Goal: Check status: Check status

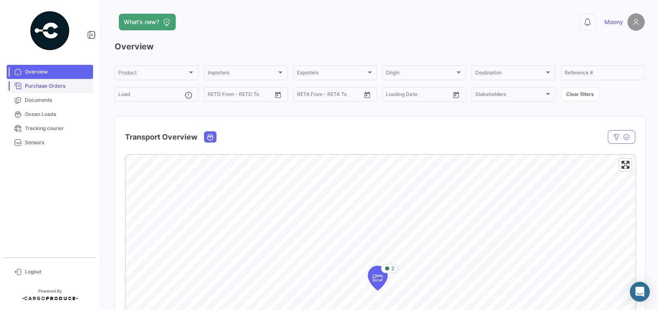
click at [61, 86] on span "Purchase Orders" at bounding box center [57, 85] width 65 height 7
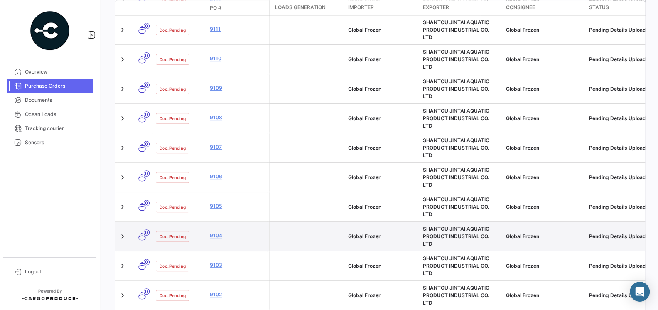
scroll to position [412, 0]
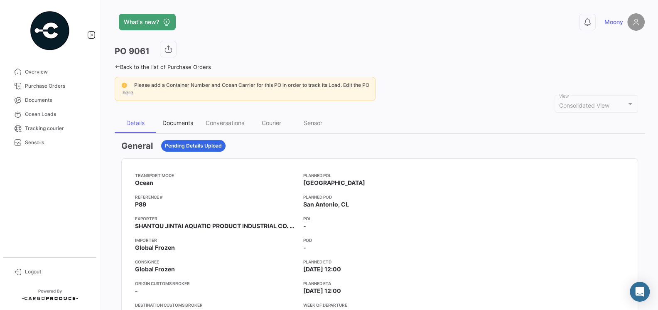
click at [178, 124] on div "Documents" at bounding box center [178, 122] width 31 height 7
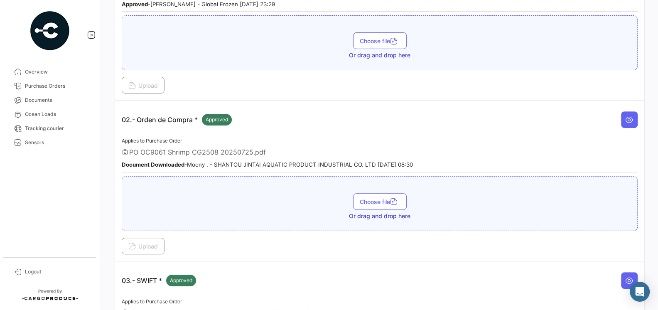
scroll to position [222, 0]
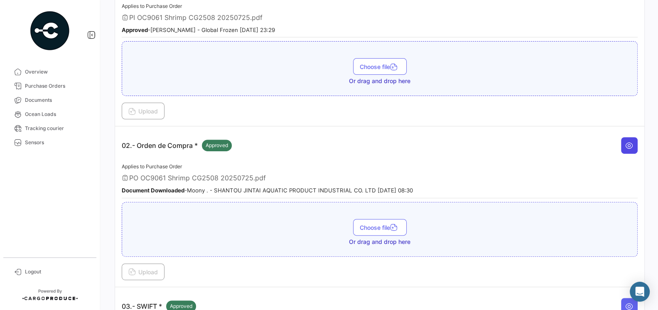
click at [631, 143] on icon at bounding box center [630, 145] width 8 height 8
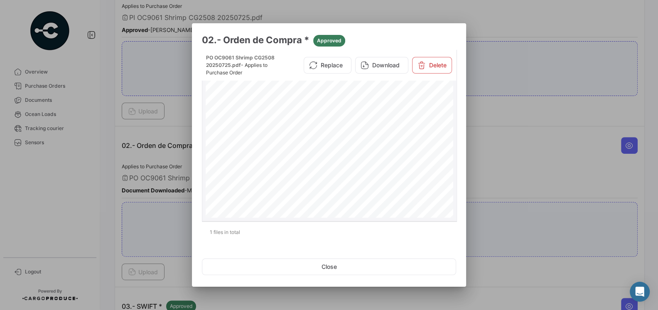
scroll to position [39, 0]
click at [327, 266] on button "Close" at bounding box center [329, 267] width 254 height 17
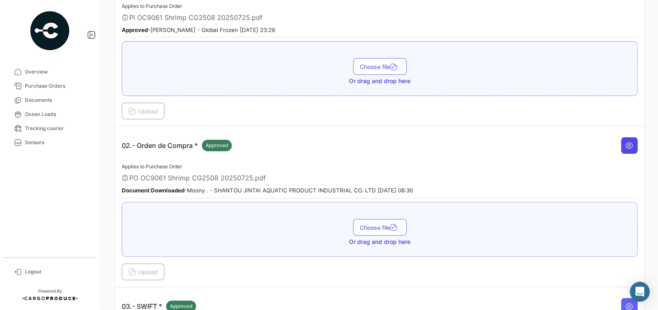
click at [626, 146] on button at bounding box center [629, 145] width 17 height 17
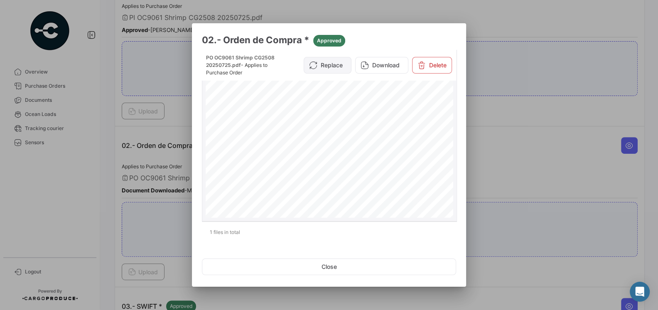
click at [326, 69] on button "Replace" at bounding box center [328, 65] width 48 height 17
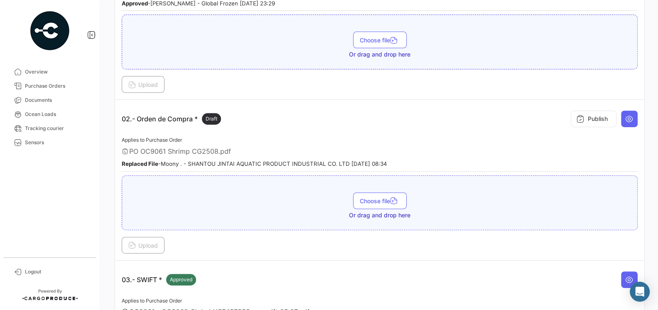
scroll to position [245, 0]
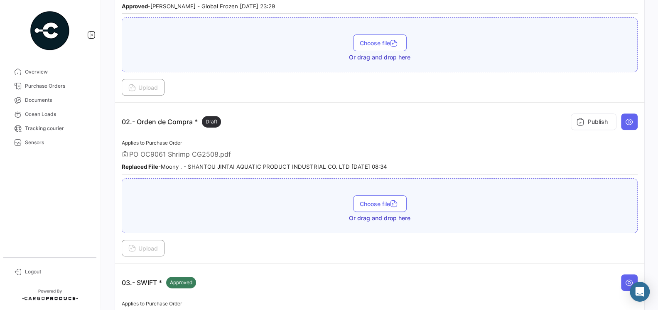
click at [226, 157] on div "Applies to Purchase Order PO OC9061 Shrimp CG2508.pdf Replaced File - Moony . -…" at bounding box center [380, 156] width 516 height 37
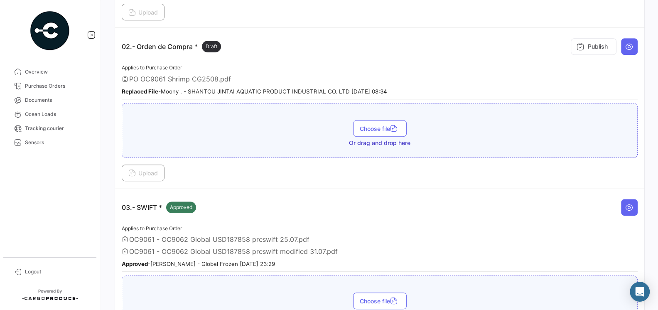
scroll to position [294, 0]
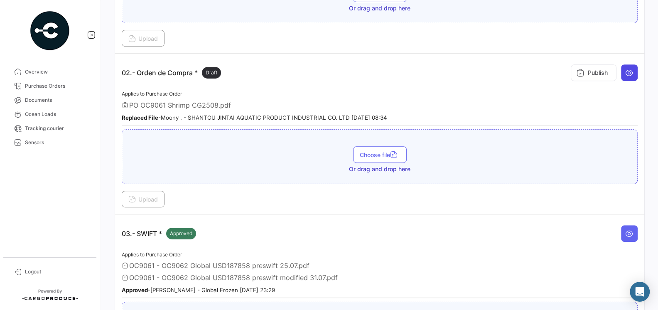
click at [632, 72] on icon at bounding box center [630, 73] width 8 height 8
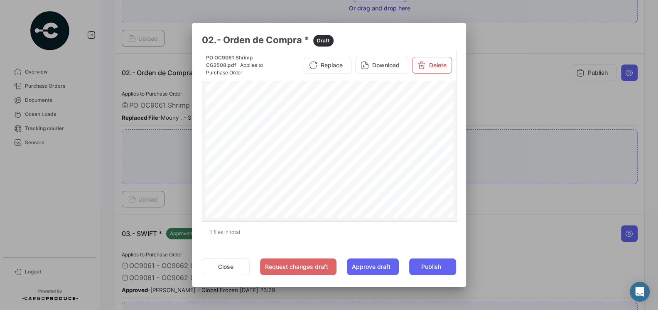
scroll to position [0, 0]
click at [235, 266] on button "Close" at bounding box center [226, 267] width 48 height 17
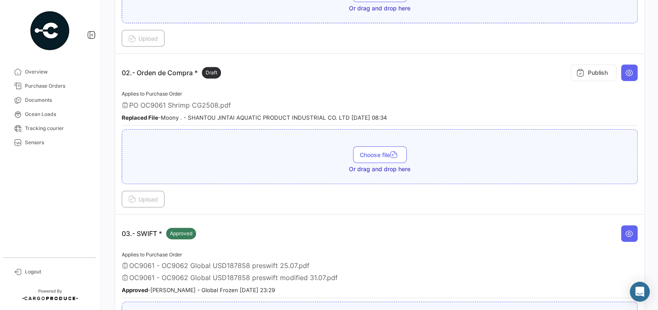
click at [293, 221] on div "03.- SWIFT * Approved" at bounding box center [380, 233] width 516 height 25
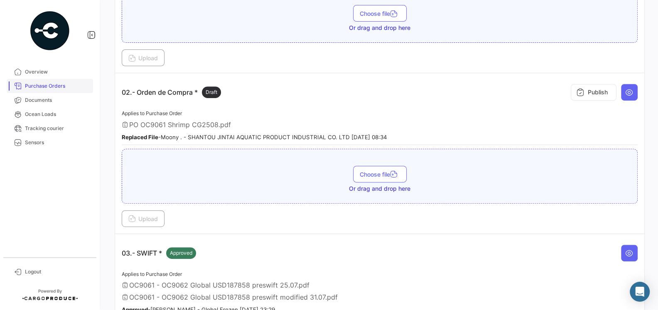
click at [50, 83] on span "Purchase Orders" at bounding box center [57, 85] width 65 height 7
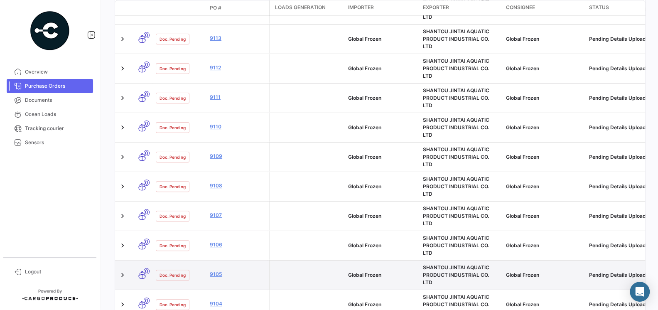
scroll to position [361, 0]
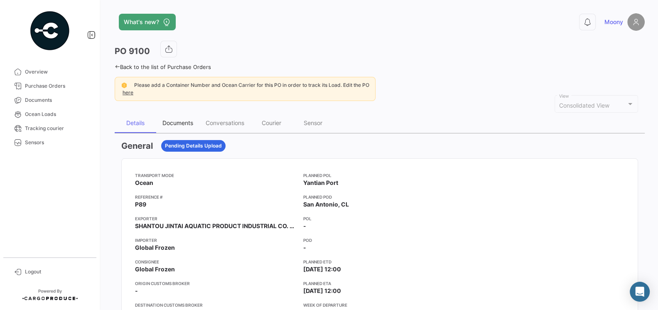
click at [183, 121] on div "Documents" at bounding box center [178, 122] width 31 height 7
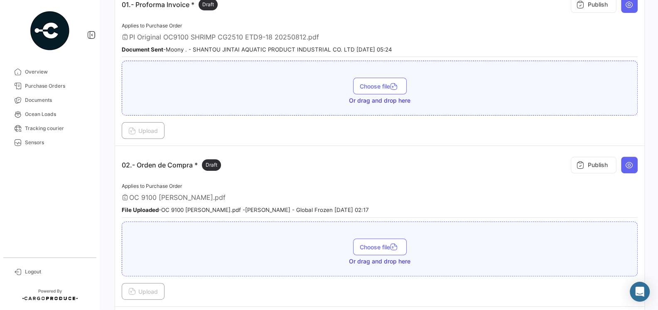
scroll to position [265, 0]
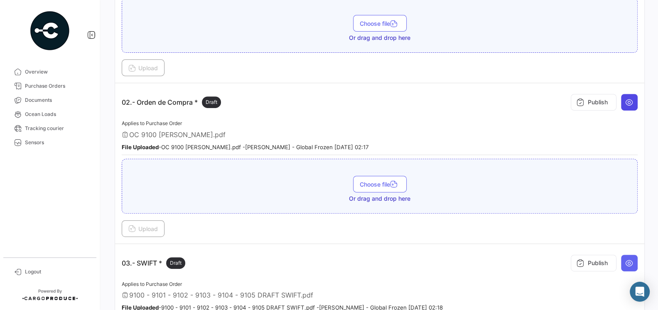
click at [631, 101] on icon at bounding box center [630, 102] width 8 height 8
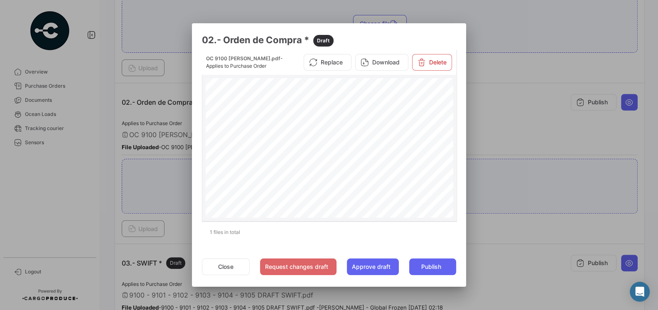
scroll to position [0, 0]
click at [332, 62] on button "Replace" at bounding box center [328, 62] width 48 height 17
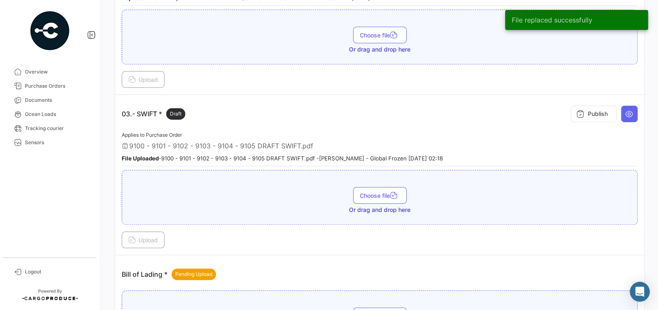
scroll to position [425, 0]
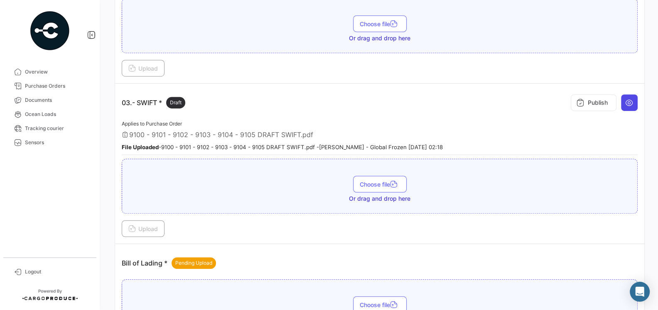
click at [627, 101] on icon at bounding box center [630, 103] width 8 height 8
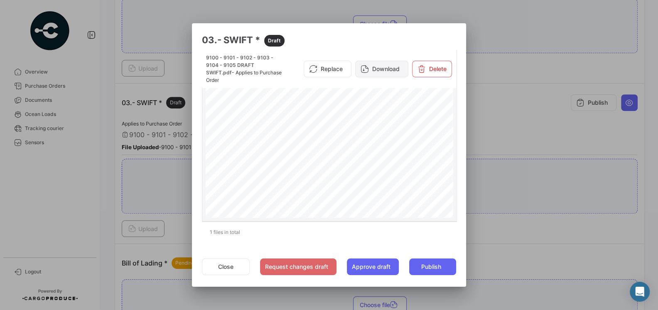
click at [381, 69] on button "Download" at bounding box center [381, 69] width 53 height 17
click at [488, 127] on div at bounding box center [329, 155] width 658 height 310
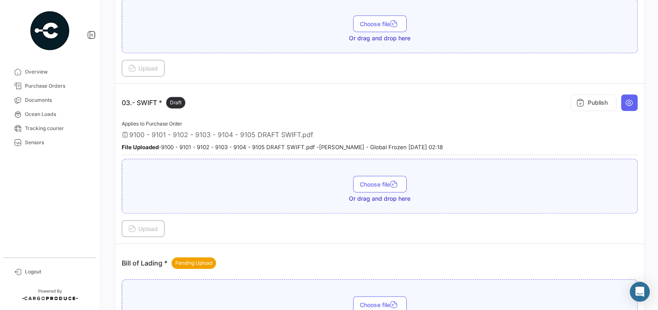
click at [423, 119] on div "Applies to Purchase Order 9100 - 9101 - 9102 - 9103 - 9104 - 9105 DRAFT SWIFT.p…" at bounding box center [380, 137] width 516 height 37
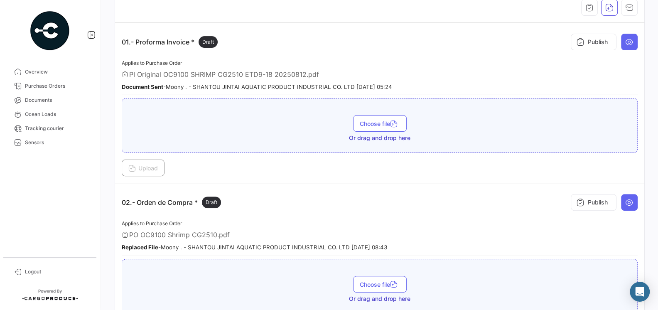
scroll to position [140, 0]
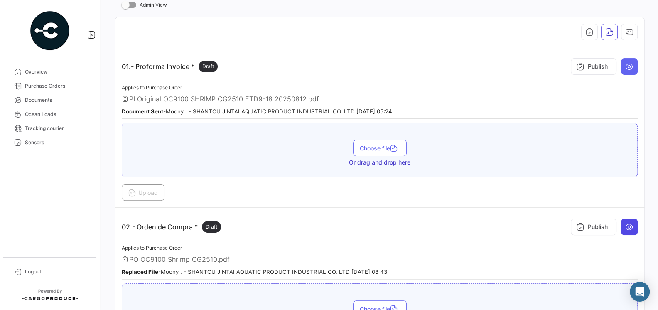
click at [631, 224] on icon at bounding box center [630, 227] width 8 height 8
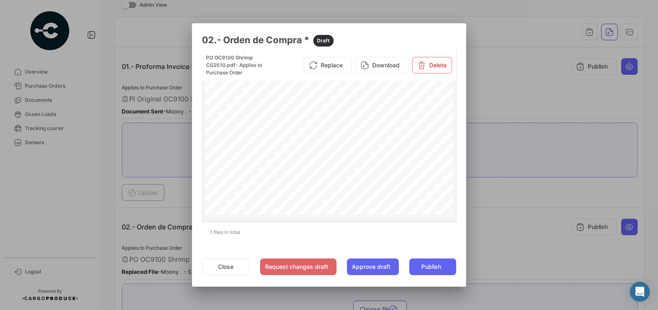
scroll to position [211, 0]
click at [227, 269] on button "Close" at bounding box center [226, 267] width 48 height 17
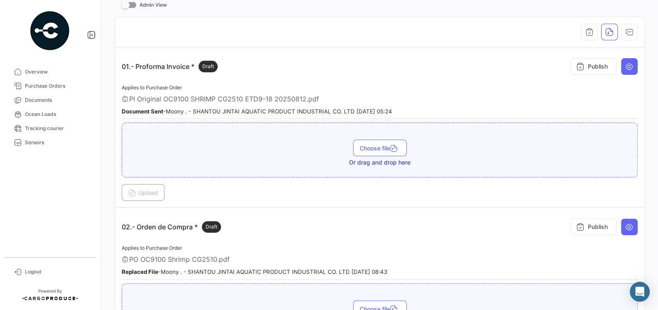
click at [257, 221] on div "02.- Orden de Compra * Draft Publish" at bounding box center [380, 226] width 516 height 25
click at [628, 227] on icon at bounding box center [630, 227] width 8 height 8
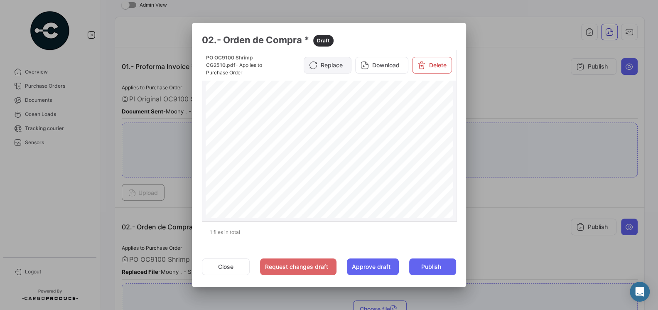
click at [326, 61] on button "Replace" at bounding box center [328, 65] width 48 height 17
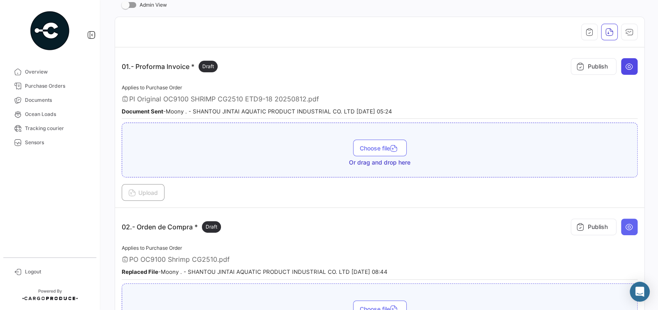
click at [633, 60] on button at bounding box center [629, 66] width 17 height 17
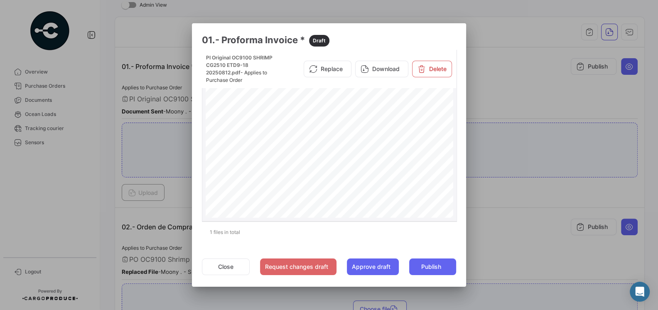
scroll to position [0, 0]
click at [514, 182] on div at bounding box center [329, 155] width 658 height 310
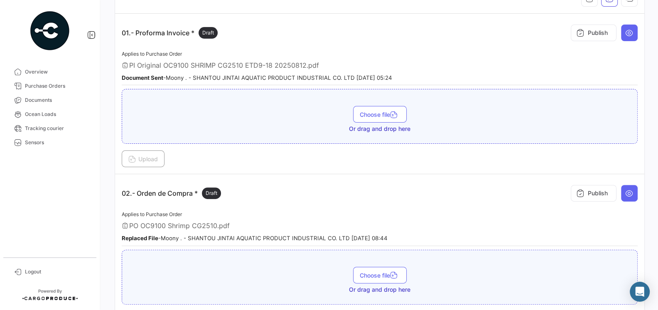
scroll to position [177, 0]
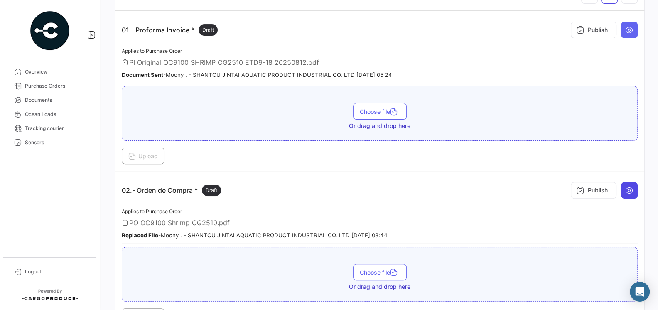
click at [633, 190] on icon at bounding box center [630, 190] width 8 height 8
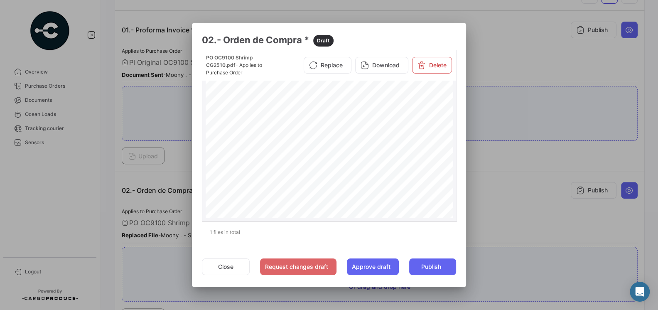
scroll to position [0, 0]
click at [496, 220] on div at bounding box center [329, 155] width 658 height 310
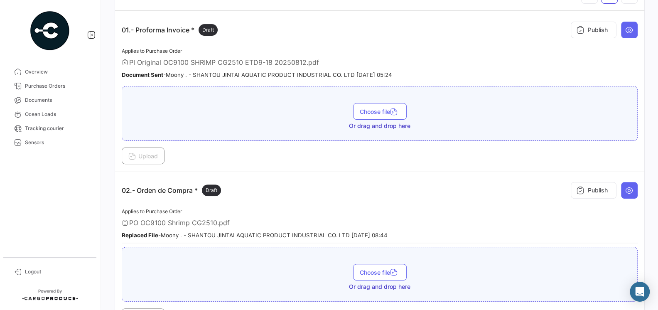
click at [450, 219] on div "PO OC9100 Shrimp CG2510.pdf" at bounding box center [380, 223] width 516 height 8
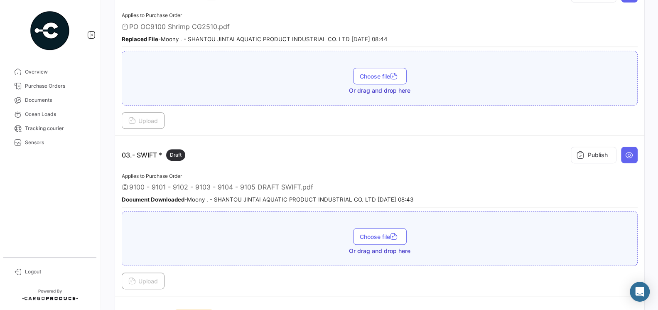
scroll to position [323, 0]
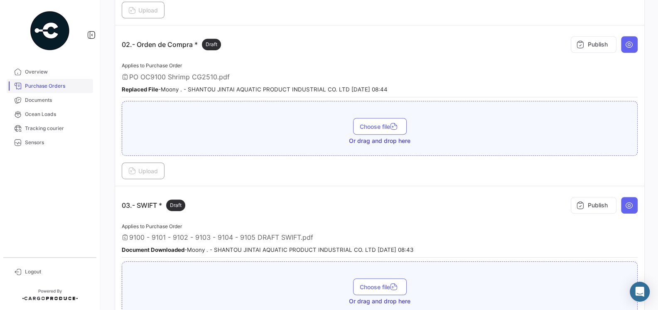
click at [57, 87] on span "Purchase Orders" at bounding box center [57, 85] width 65 height 7
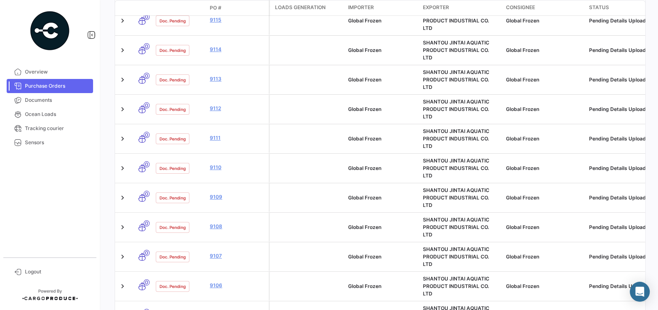
scroll to position [452, 0]
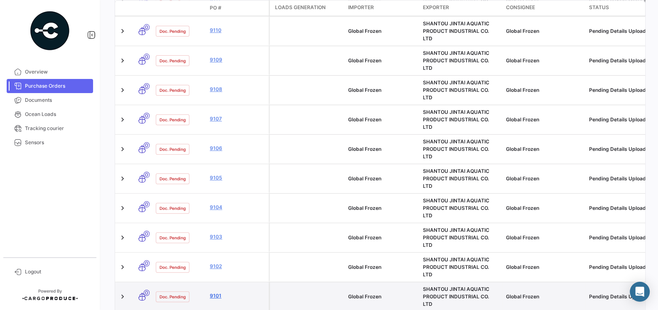
click at [213, 292] on link "9101" at bounding box center [238, 295] width 56 height 7
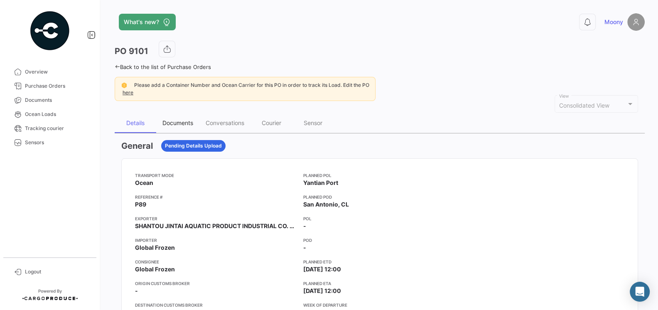
click at [177, 122] on div "Documents" at bounding box center [178, 122] width 31 height 7
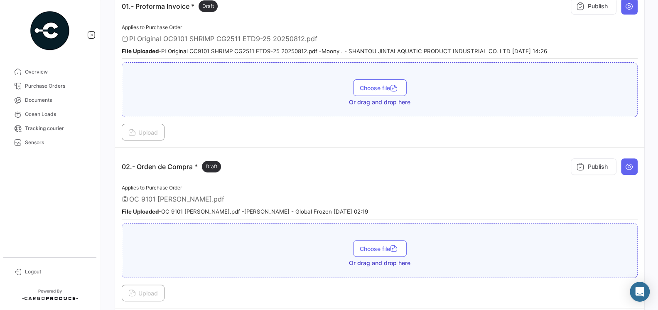
scroll to position [201, 0]
click at [634, 165] on button at bounding box center [629, 166] width 17 height 17
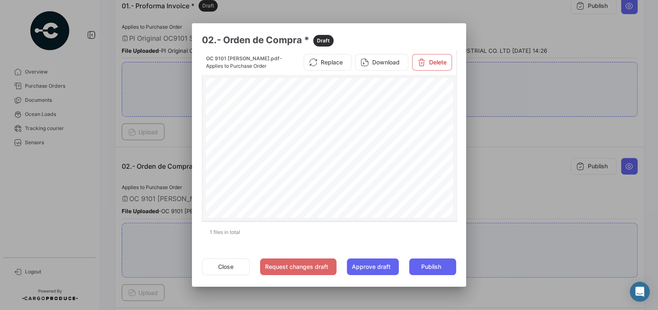
scroll to position [0, 0]
click at [341, 65] on button "Replace" at bounding box center [328, 62] width 48 height 17
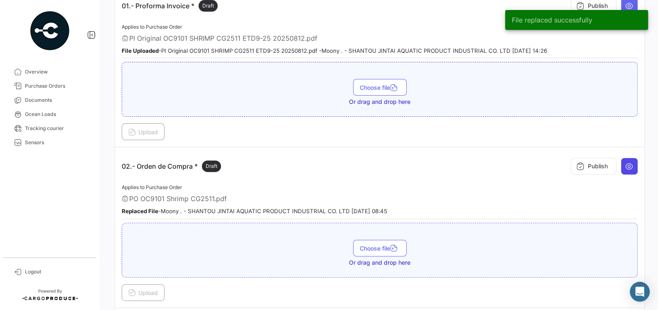
click at [626, 163] on icon at bounding box center [630, 166] width 8 height 8
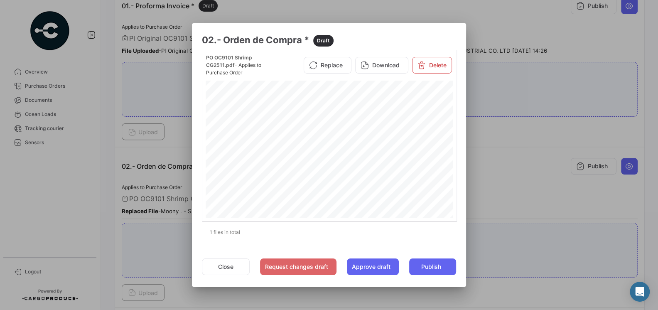
click at [493, 170] on div at bounding box center [329, 155] width 658 height 310
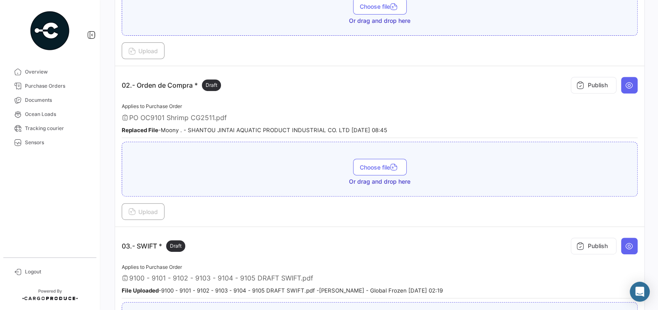
scroll to position [265, 0]
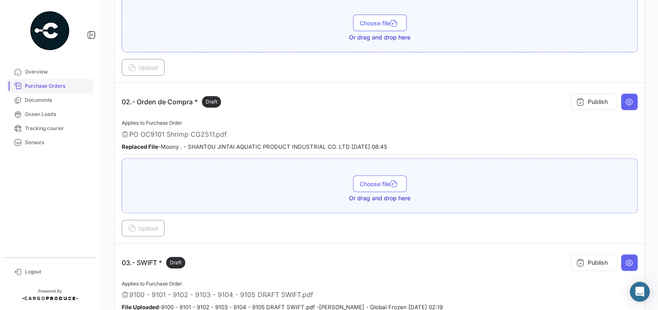
click at [44, 89] on span "Purchase Orders" at bounding box center [57, 85] width 65 height 7
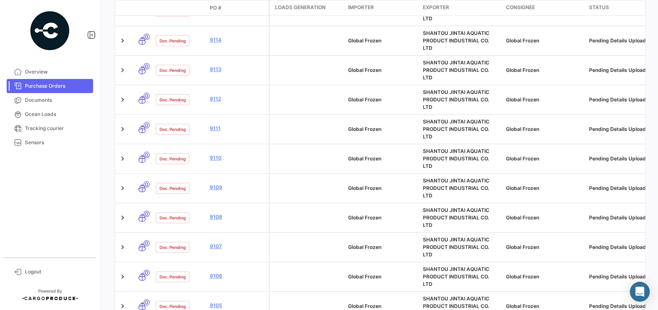
scroll to position [381, 0]
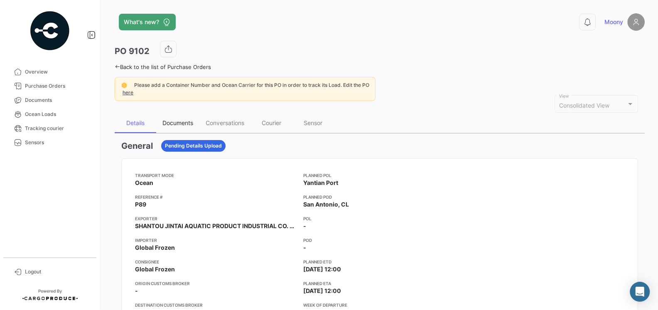
click at [175, 121] on div "Documents" at bounding box center [178, 122] width 31 height 7
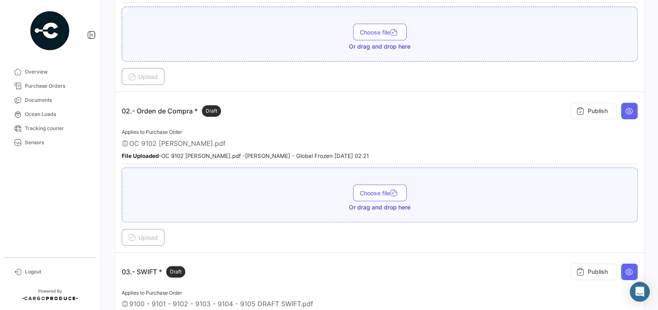
scroll to position [246, 0]
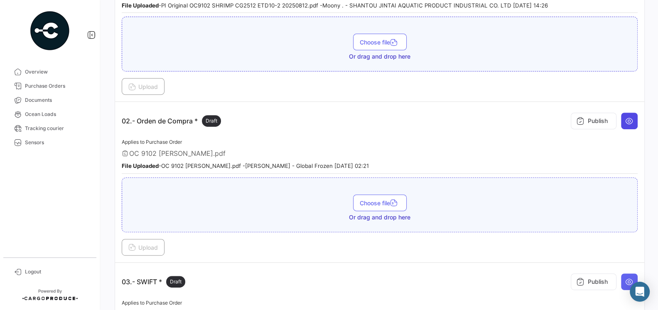
click at [632, 123] on button at bounding box center [629, 121] width 17 height 17
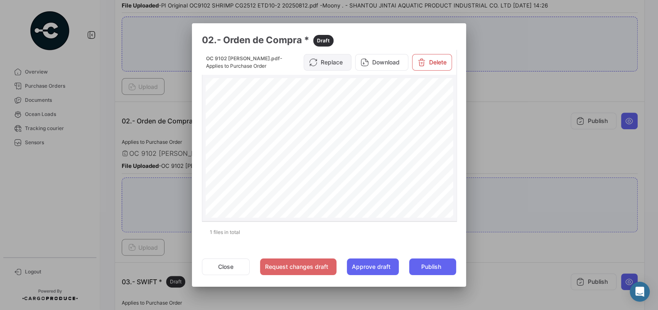
click at [340, 65] on button "Replace" at bounding box center [328, 62] width 48 height 17
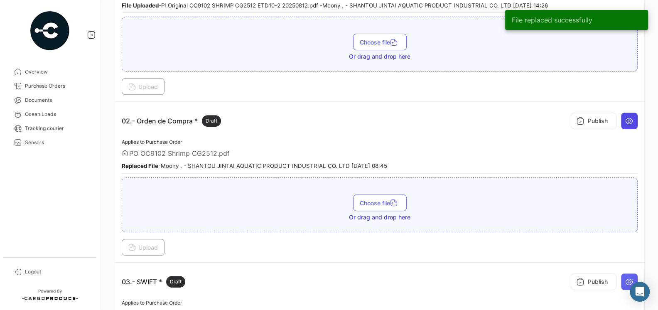
click at [635, 116] on button at bounding box center [629, 121] width 17 height 17
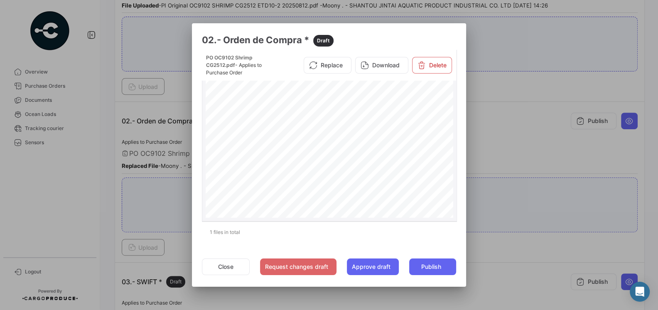
scroll to position [0, 0]
click at [226, 268] on button "Close" at bounding box center [226, 267] width 48 height 17
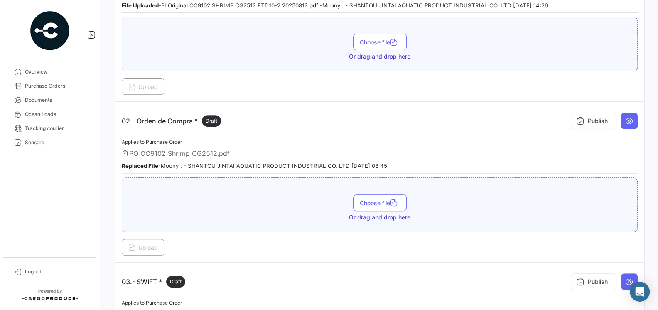
click at [271, 127] on div "02.- Orden de Compra * Draft Publish" at bounding box center [380, 120] width 516 height 25
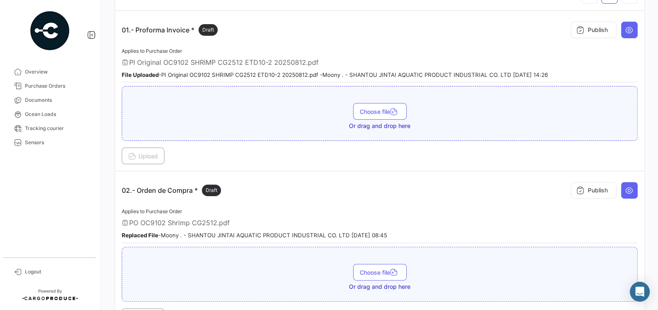
scroll to position [170, 0]
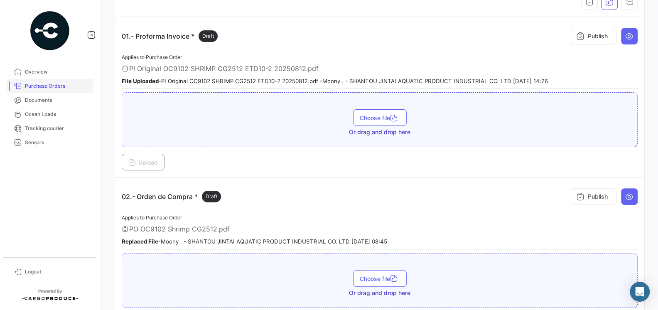
click at [54, 88] on span "Purchase Orders" at bounding box center [57, 85] width 65 height 7
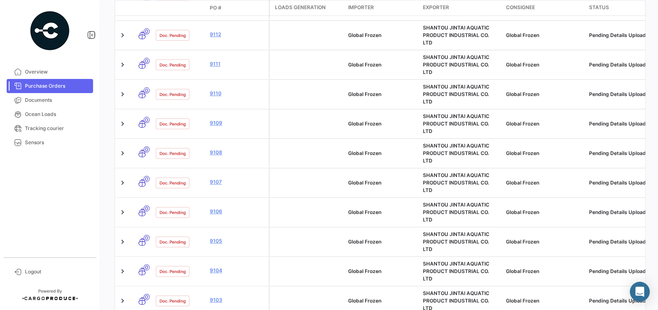
scroll to position [433, 0]
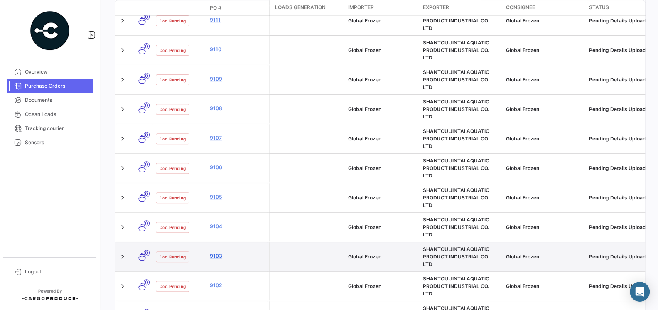
click at [217, 252] on link "9103" at bounding box center [238, 255] width 56 height 7
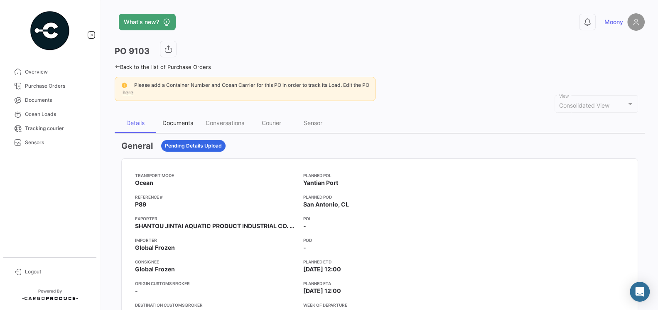
click at [180, 122] on div "Documents" at bounding box center [178, 122] width 31 height 7
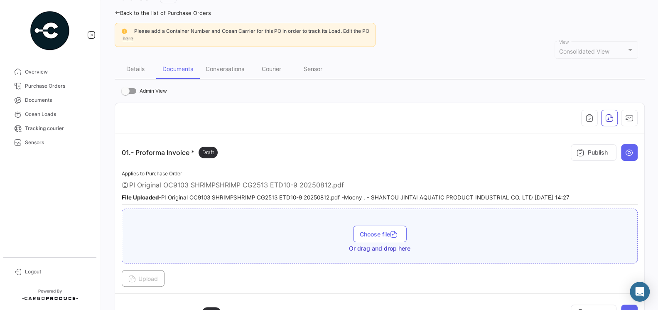
scroll to position [250, 0]
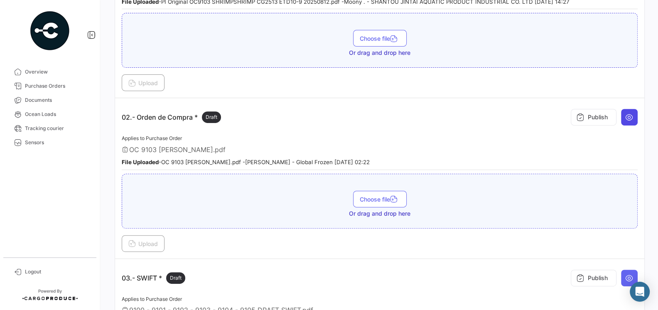
click at [628, 119] on button at bounding box center [629, 117] width 17 height 17
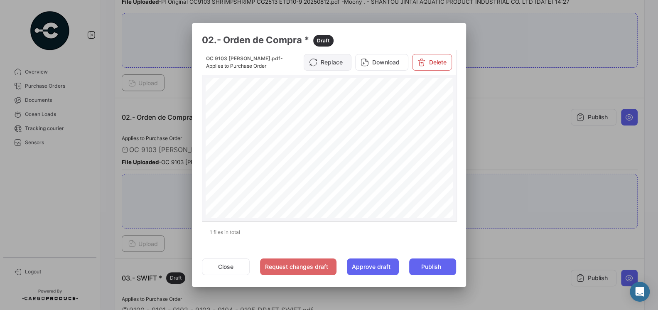
click at [336, 62] on button "Replace" at bounding box center [328, 62] width 48 height 17
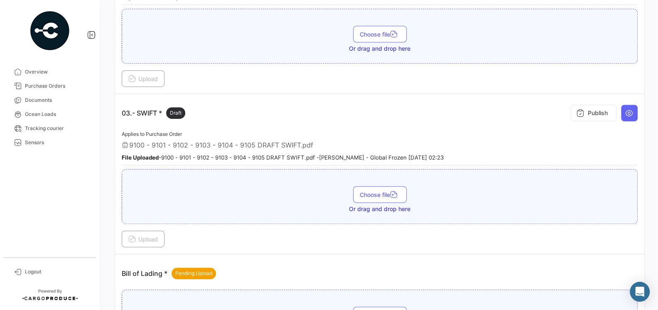
scroll to position [340, 0]
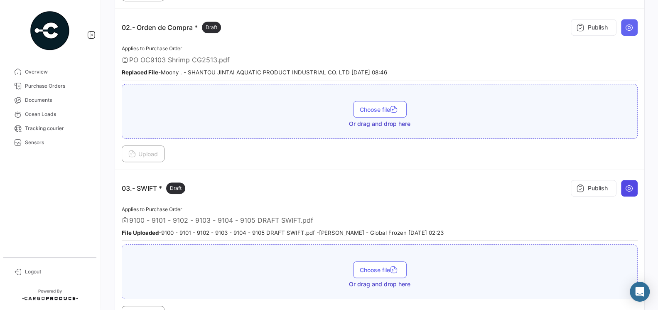
click at [626, 190] on button at bounding box center [629, 188] width 17 height 17
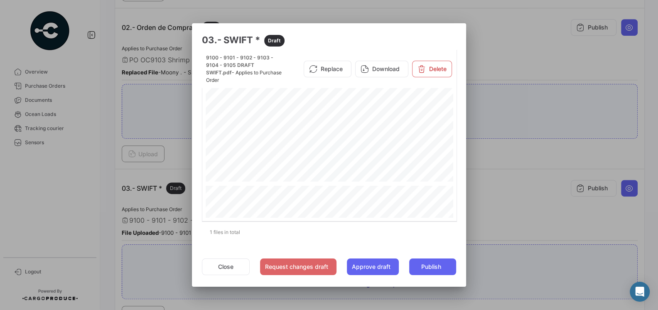
scroll to position [221, 0]
click at [522, 215] on div at bounding box center [329, 155] width 658 height 310
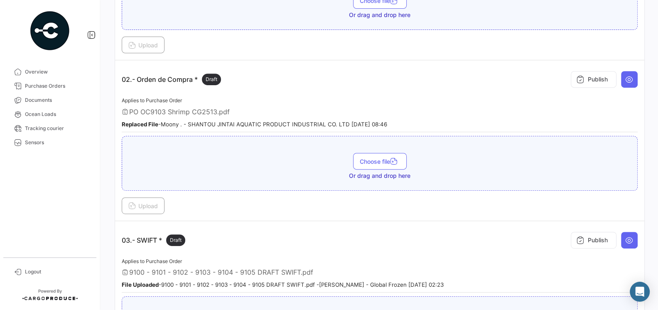
scroll to position [285, 0]
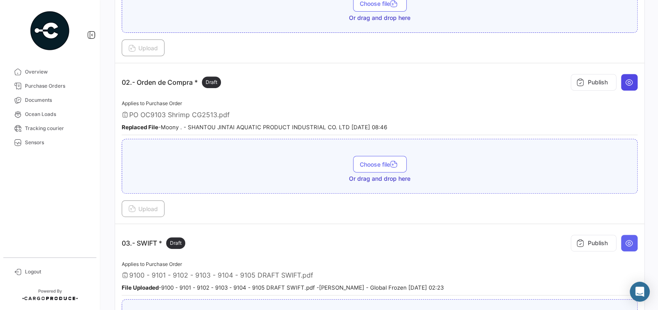
click at [627, 78] on icon at bounding box center [630, 82] width 8 height 8
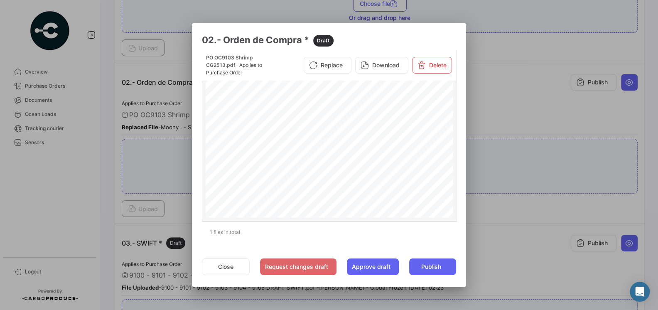
scroll to position [120, 0]
click at [501, 226] on div at bounding box center [329, 155] width 658 height 310
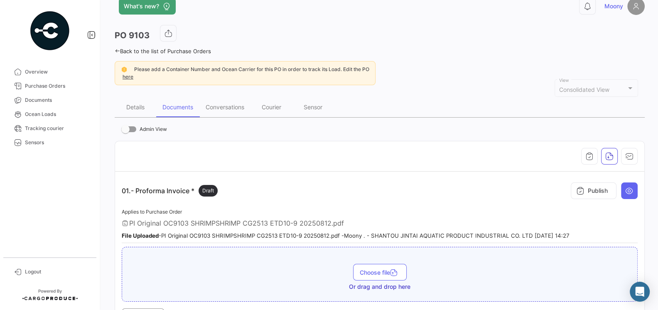
scroll to position [0, 0]
